Goal: Information Seeking & Learning: Find specific fact

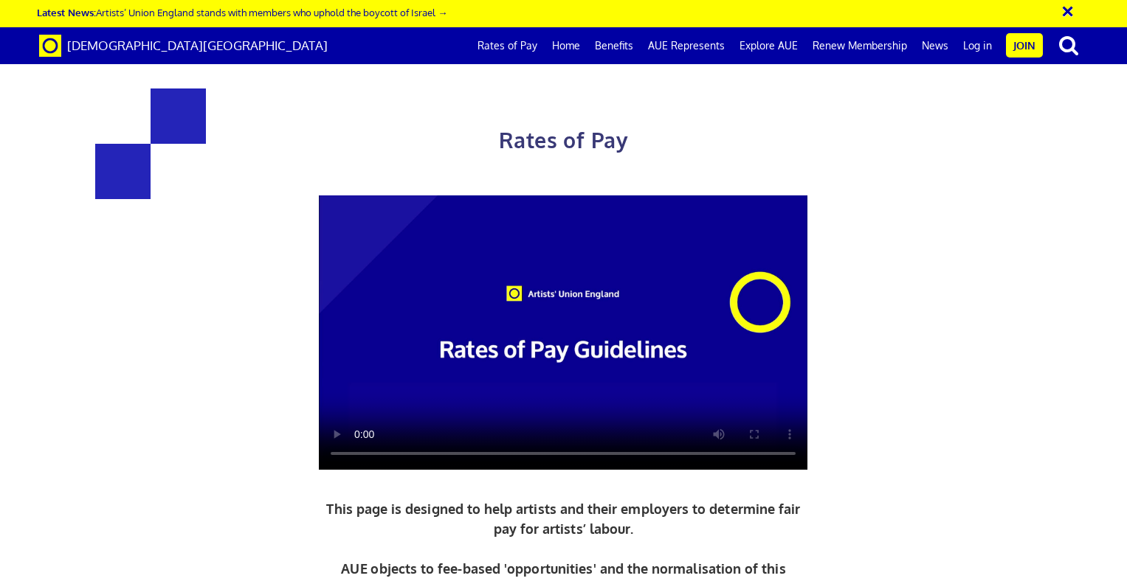
scroll to position [598, 0]
drag, startPoint x: 838, startPoint y: 308, endPoint x: 753, endPoint y: 185, distance: 148.6
drag, startPoint x: 862, startPoint y: 295, endPoint x: 795, endPoint y: 170, distance: 141.9
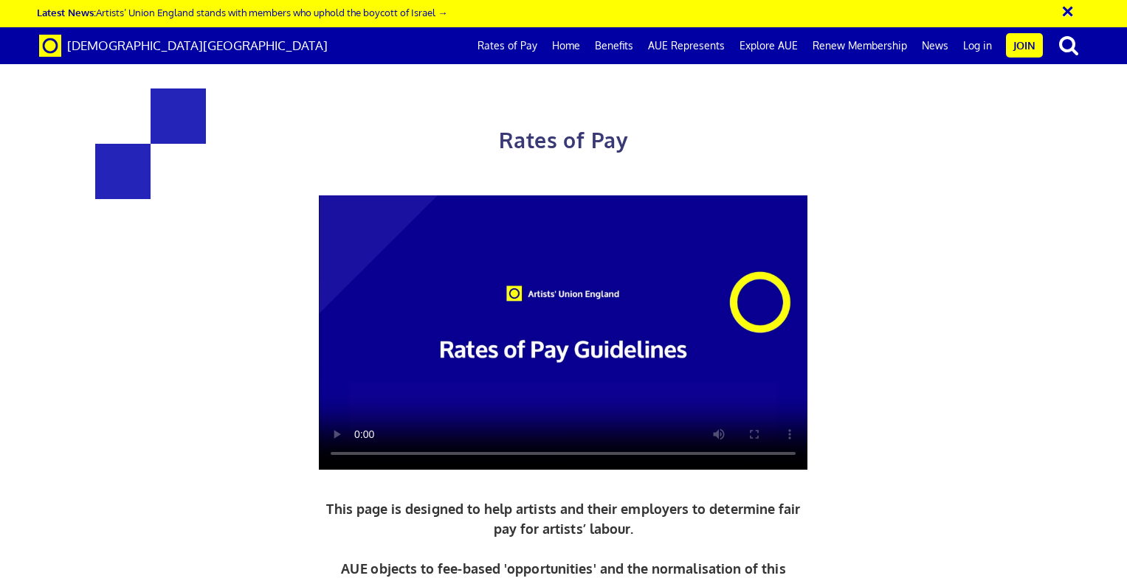
click at [877, 148] on div "Rates of Pay This page is designed to help artists and their employers to deter…" at bounding box center [563, 410] width 766 height 703
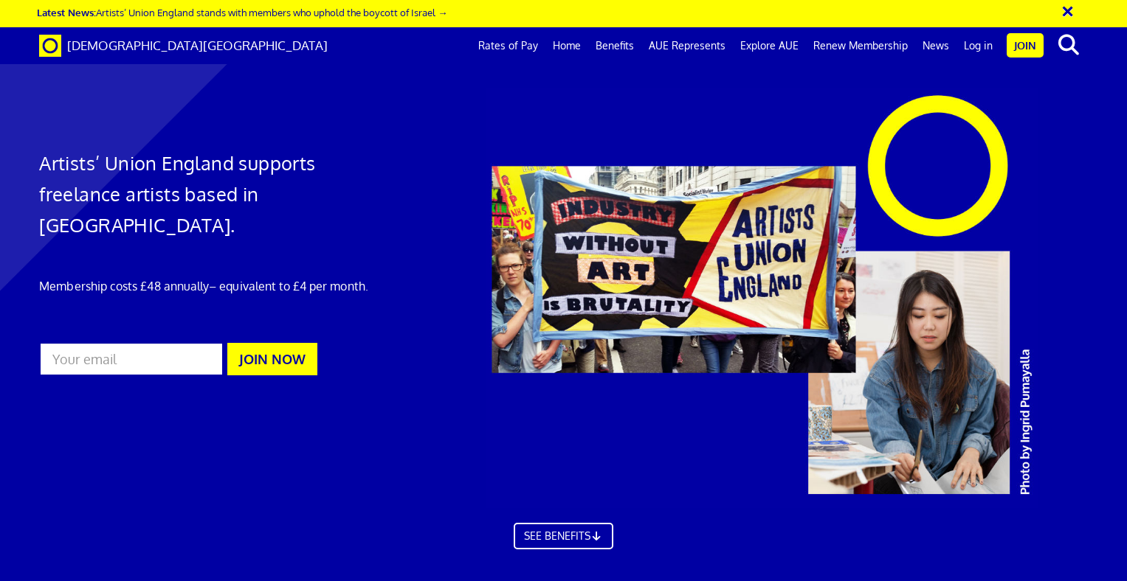
scroll to position [184, 0]
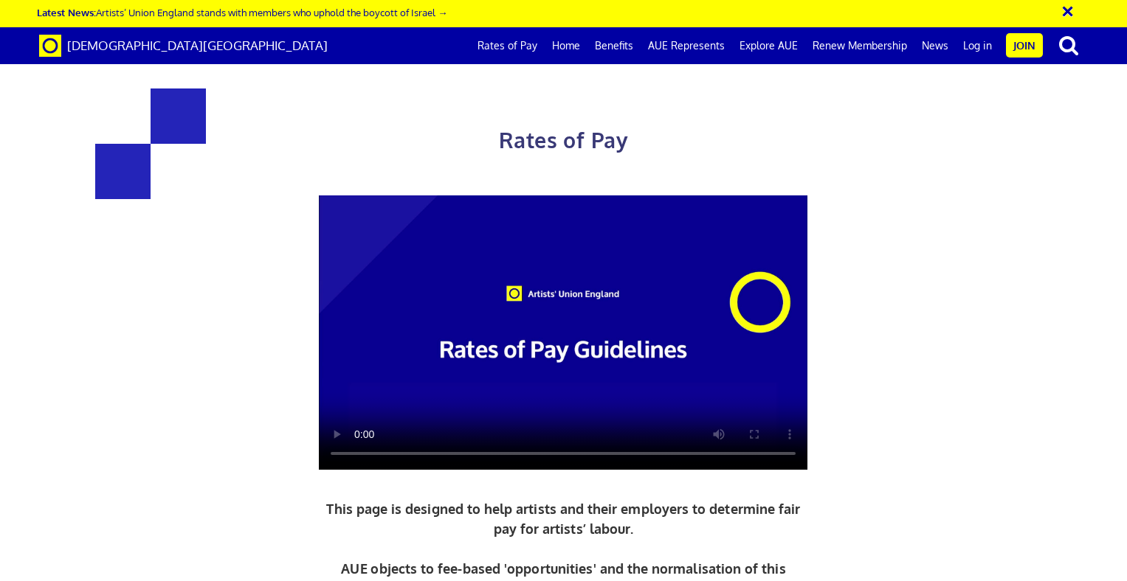
scroll to position [702, 0]
